Goal: Find specific fact: Find specific fact

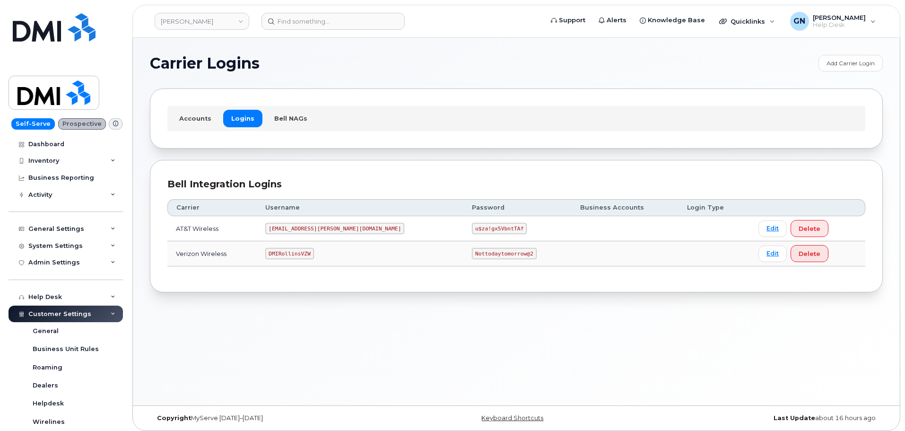
click at [300, 252] on code "DMIRollinsVZW" at bounding box center [289, 253] width 48 height 11
copy code "DMIRollinsVZW"
click at [472, 253] on code "Nottodaytomorrow@2" at bounding box center [504, 253] width 64 height 11
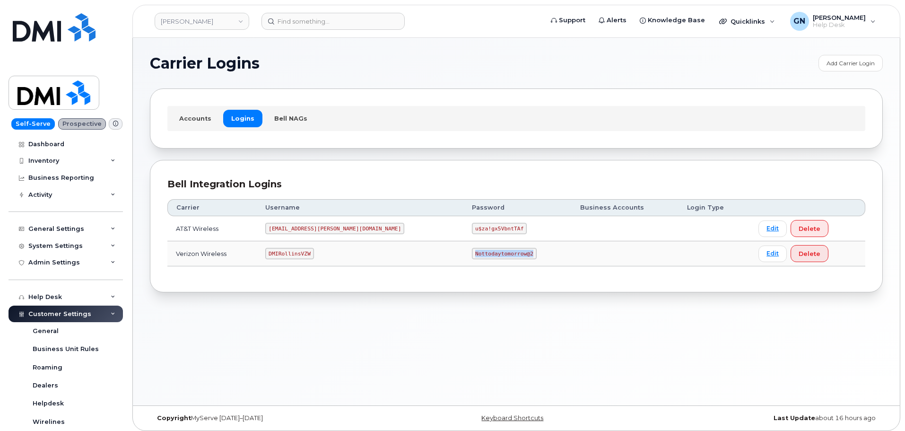
click at [472, 253] on code "Nottodaytomorrow@2" at bounding box center [504, 253] width 64 height 11
copy code "Nottodaytomorrow@2"
